Goal: Information Seeking & Learning: Learn about a topic

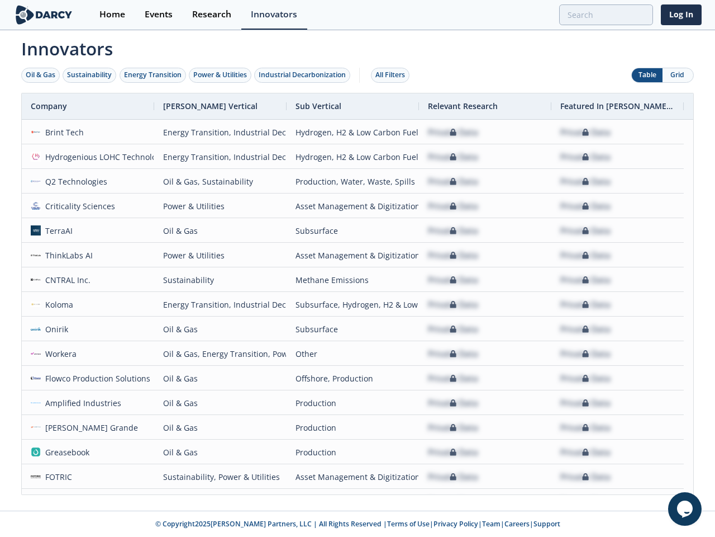
click at [41, 75] on div "Oil & Gas" at bounding box center [41, 75] width 30 height 10
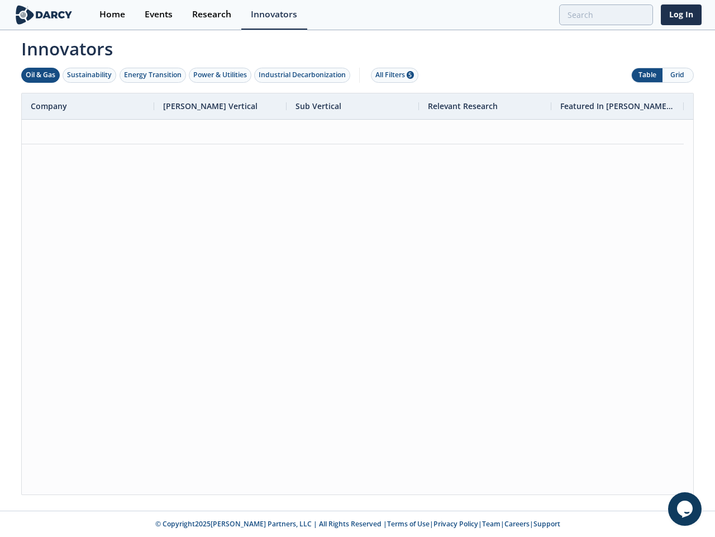
click at [90, 75] on div "Sustainability" at bounding box center [89, 75] width 45 height 10
click at [153, 75] on div "Energy Transition" at bounding box center [153, 75] width 58 height 10
click at [221, 75] on div "Power & Utilities" at bounding box center [220, 75] width 54 height 10
